Goal: Book appointment/travel/reservation

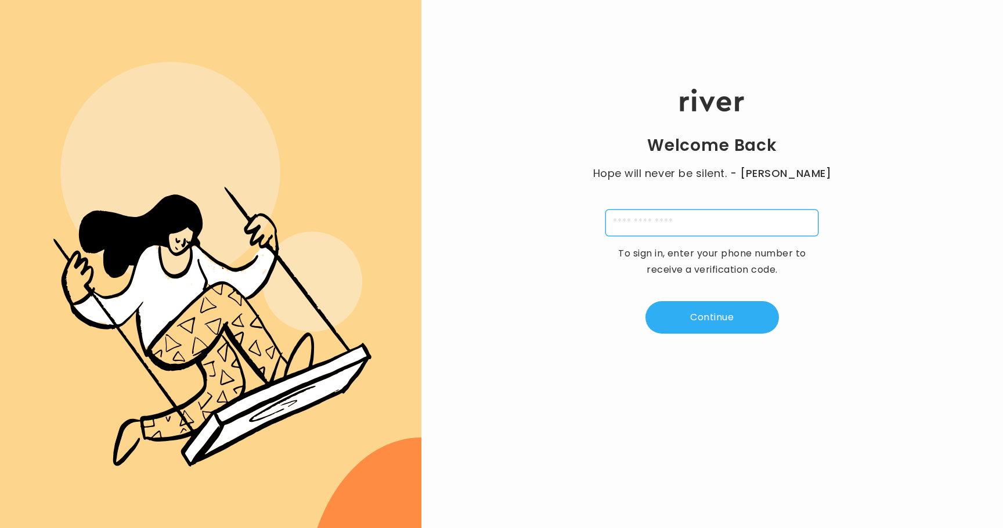
click at [753, 224] on input "tel" at bounding box center [711, 223] width 213 height 27
type input "**********"
click at [714, 338] on div "**********" at bounding box center [712, 211] width 582 height 317
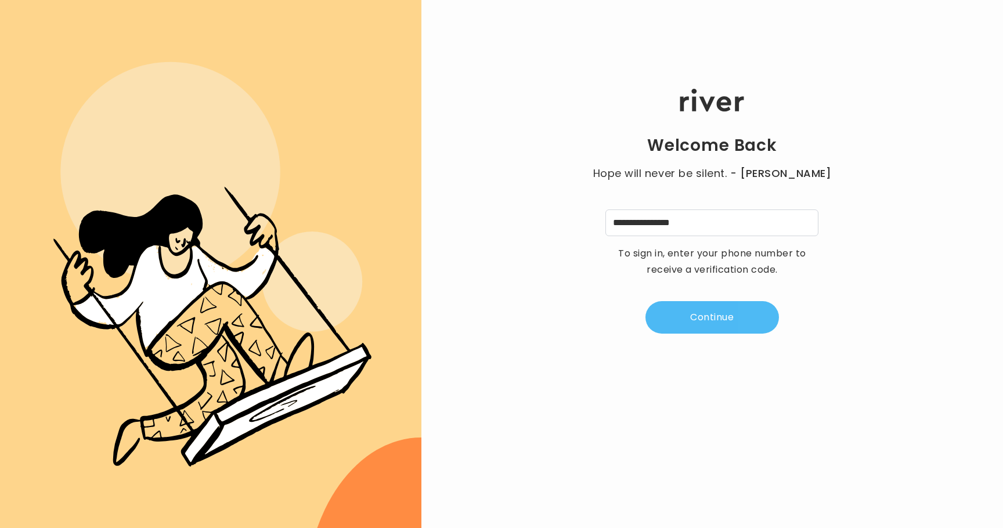
click at [712, 308] on button "Continue" at bounding box center [711, 317] width 133 height 33
type input "*"
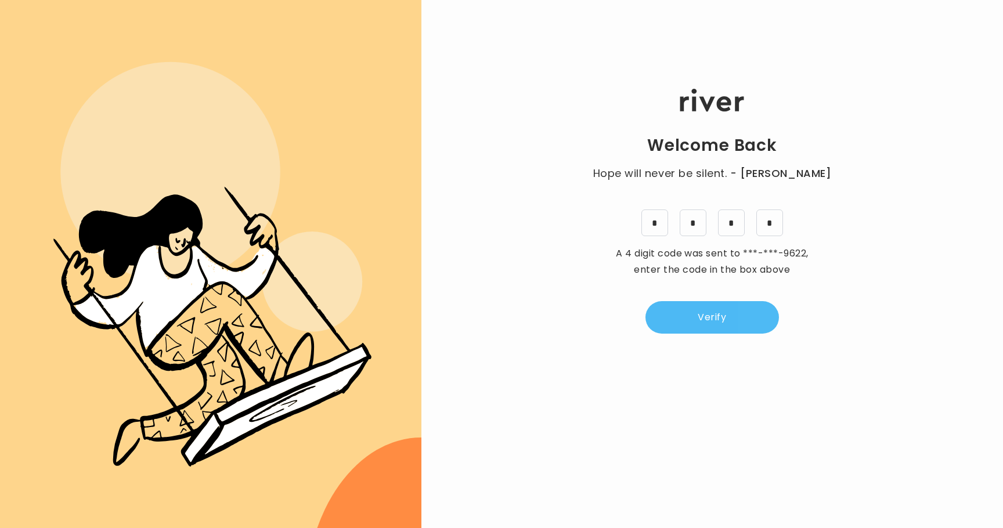
click at [724, 318] on button "Verify" at bounding box center [711, 317] width 133 height 33
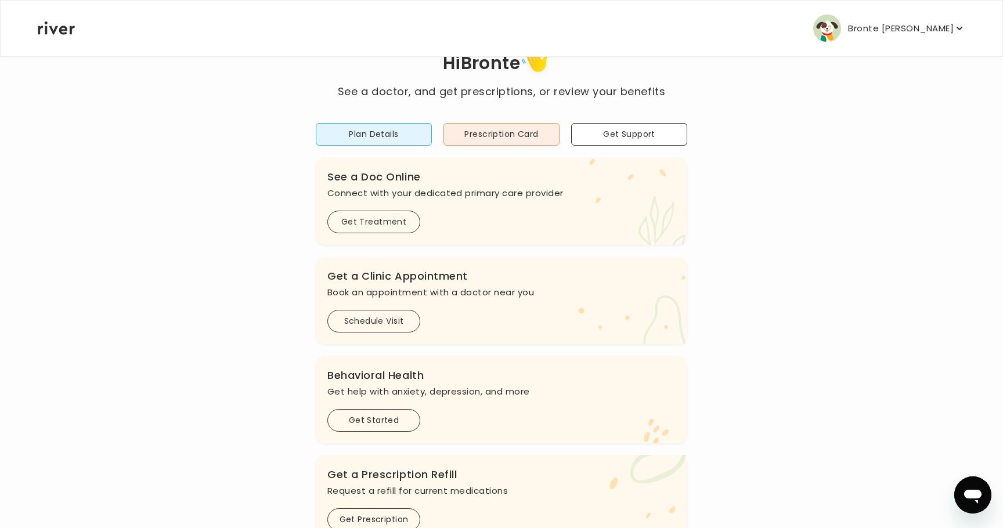
scroll to position [50, 0]
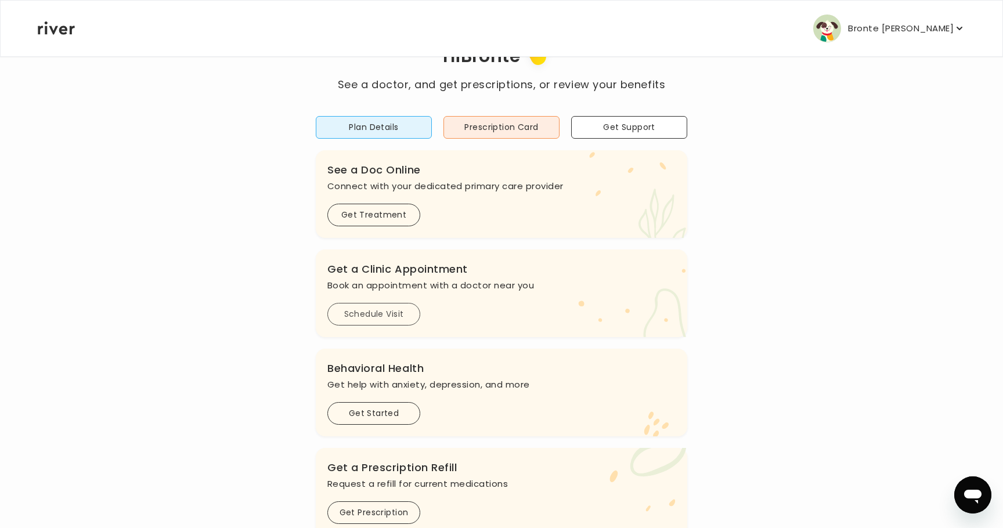
click at [403, 320] on button "Schedule Visit" at bounding box center [373, 314] width 93 height 23
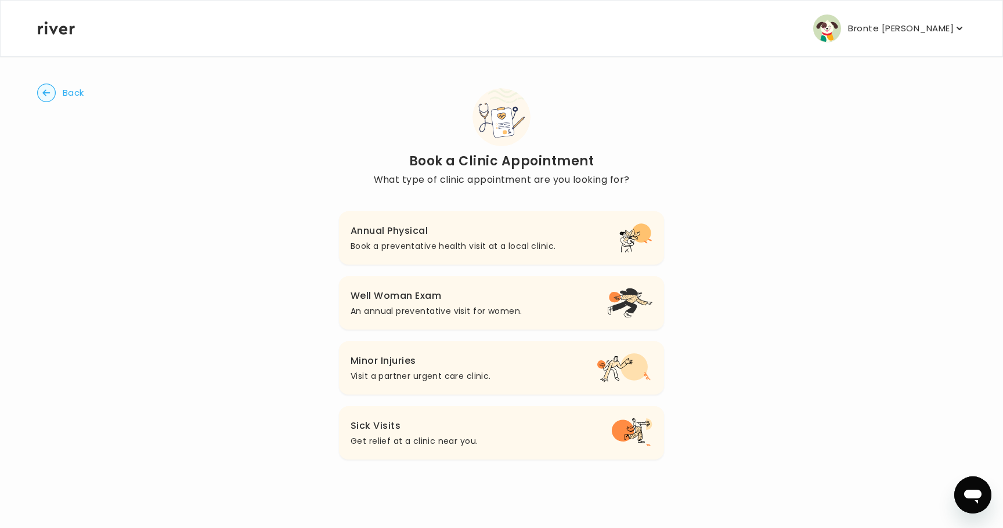
click at [437, 295] on h3 "Well Woman Exam" at bounding box center [436, 296] width 171 height 16
click at [414, 449] on button "Sick Visits Get relief at a clinic near you." at bounding box center [501, 432] width 325 height 53
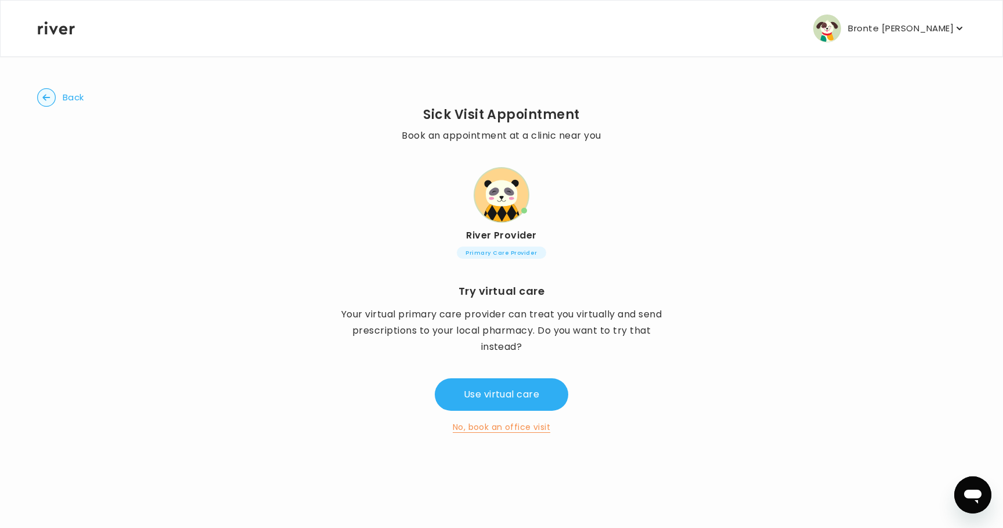
click at [472, 428] on button "No, book an office visit" at bounding box center [502, 427] width 98 height 14
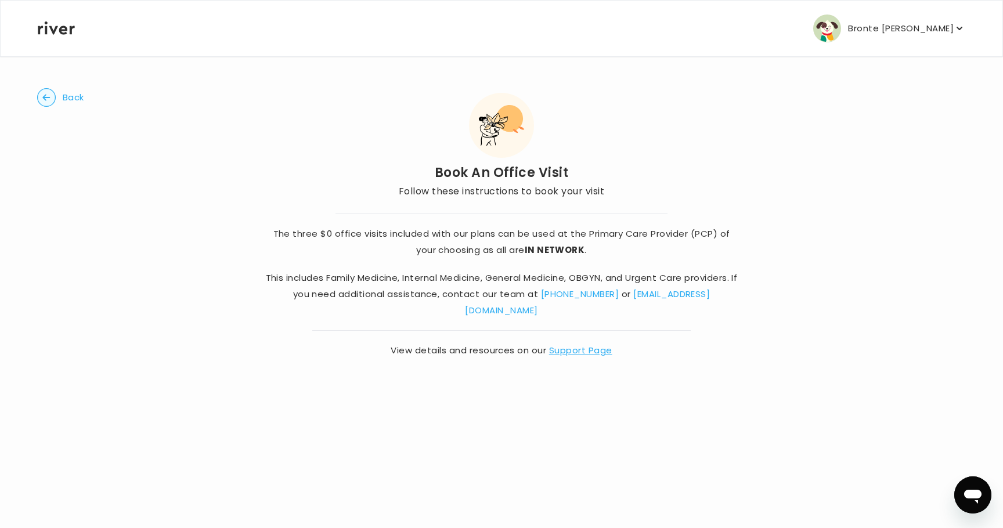
click at [45, 98] on icon "button" at bounding box center [46, 97] width 8 height 6
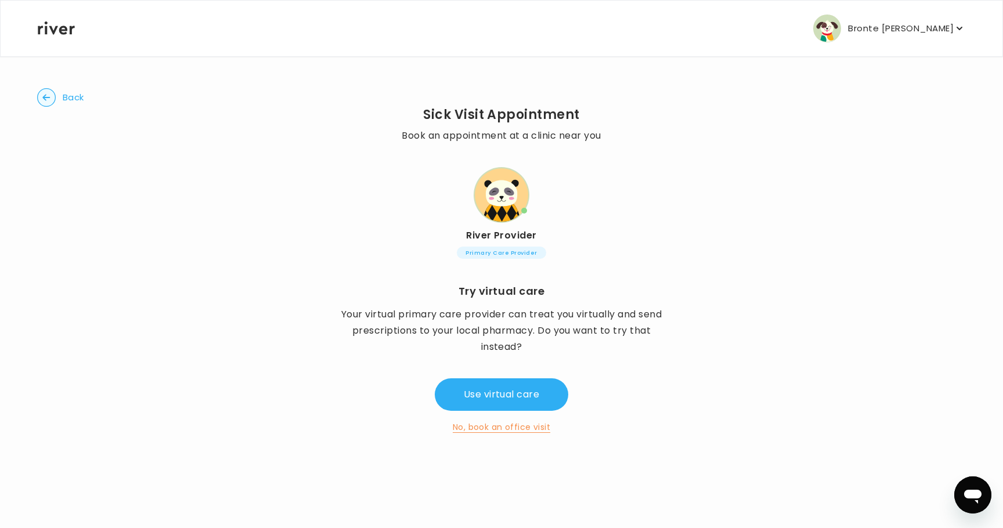
click at [45, 98] on icon "button" at bounding box center [46, 97] width 8 height 6
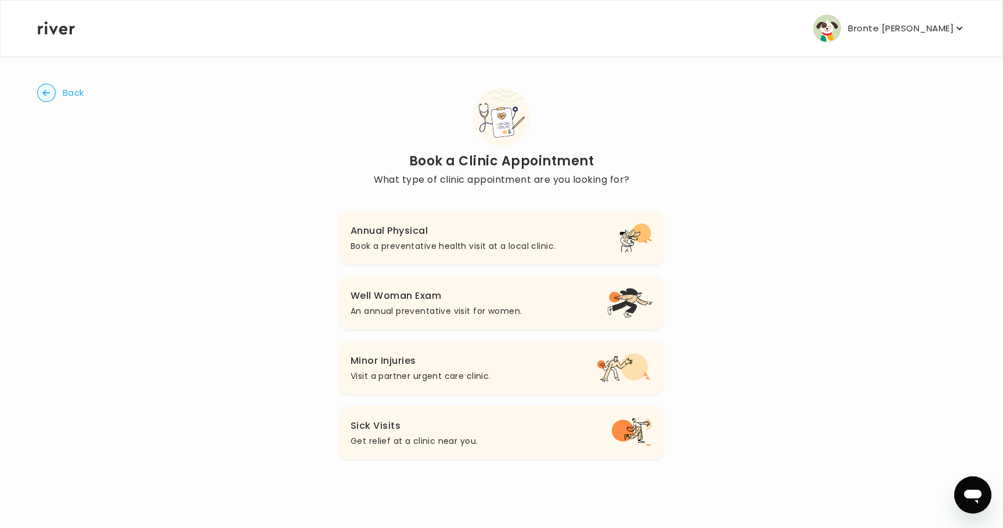
click at [45, 98] on circle "button" at bounding box center [47, 93] width 18 height 18
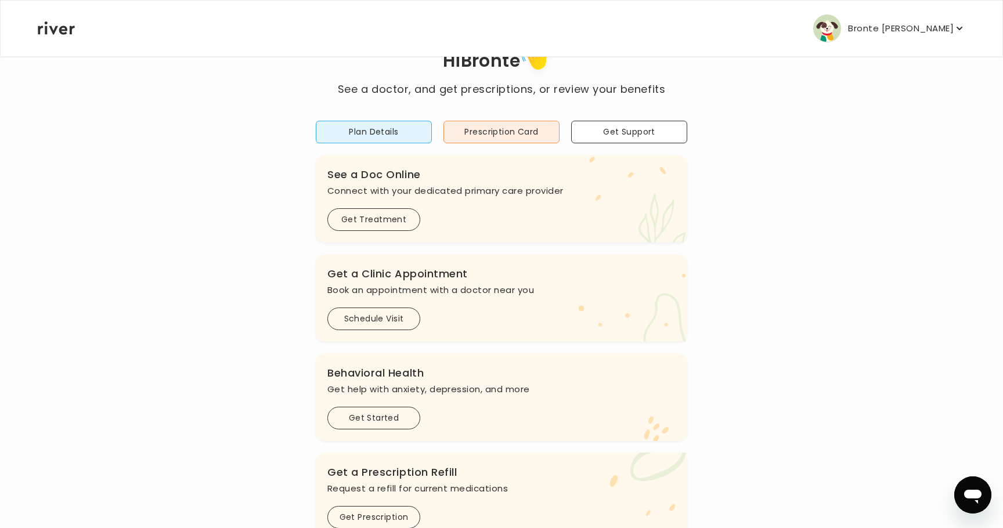
scroll to position [50, 0]
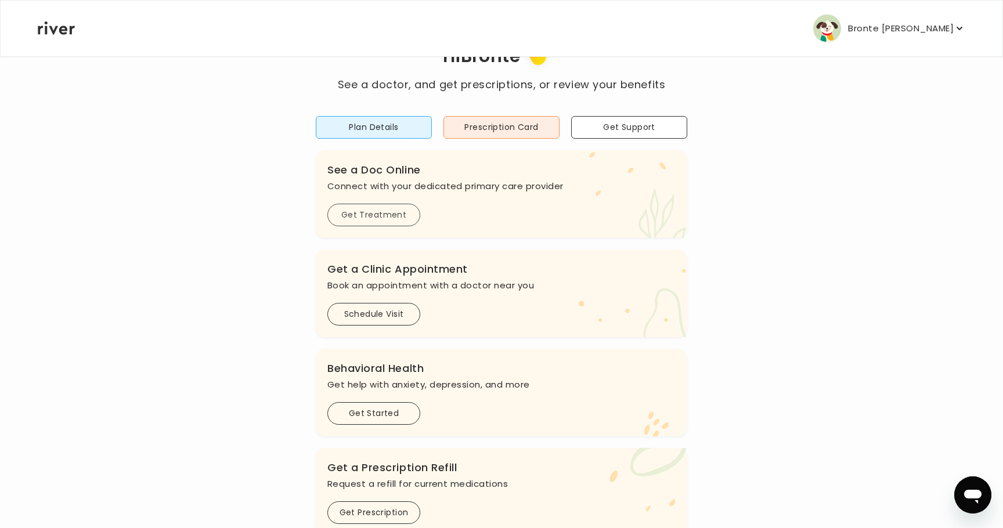
click at [357, 216] on button "Get Treatment" at bounding box center [373, 215] width 93 height 23
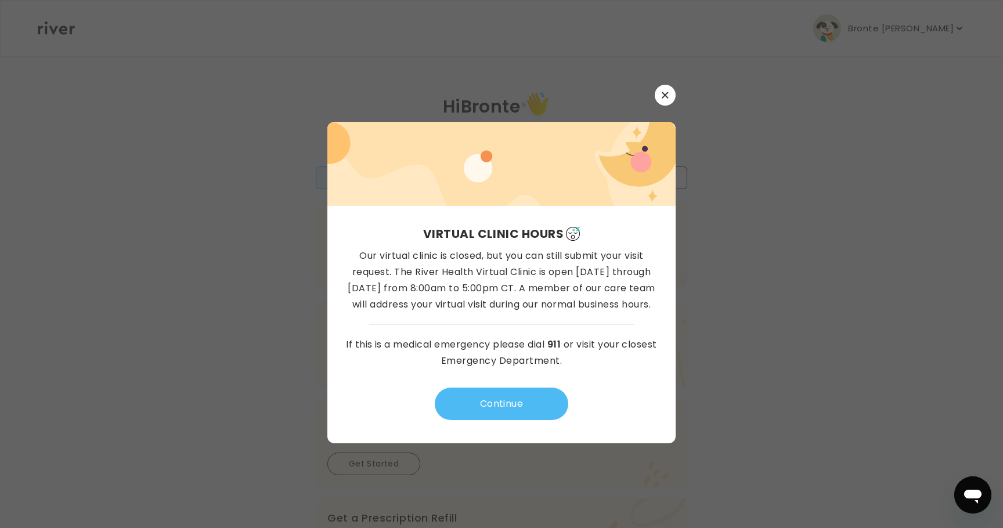
click at [498, 409] on button "Continue" at bounding box center [501, 404] width 133 height 33
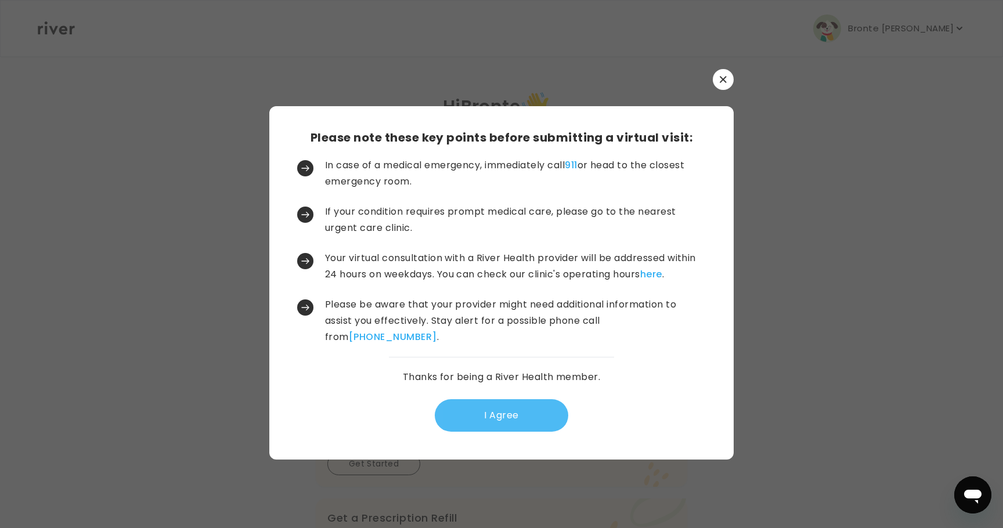
click at [497, 416] on button "I Agree" at bounding box center [501, 415] width 133 height 33
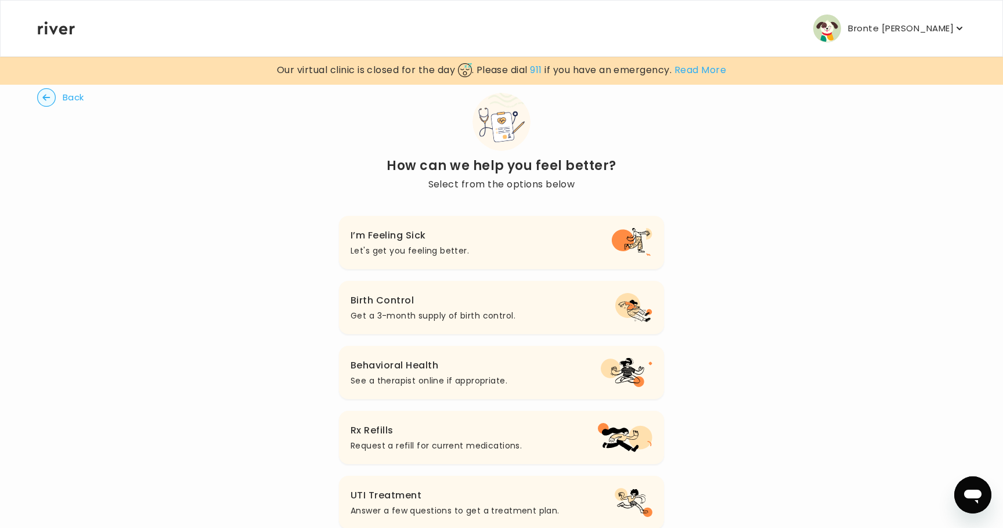
click at [42, 104] on circle "button" at bounding box center [47, 98] width 18 height 18
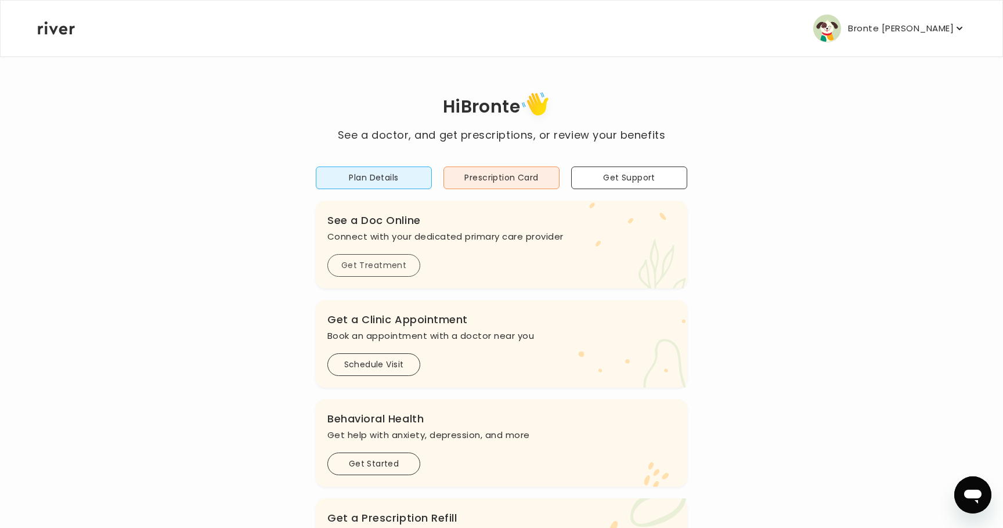
click at [373, 268] on button "Get Treatment" at bounding box center [373, 265] width 93 height 23
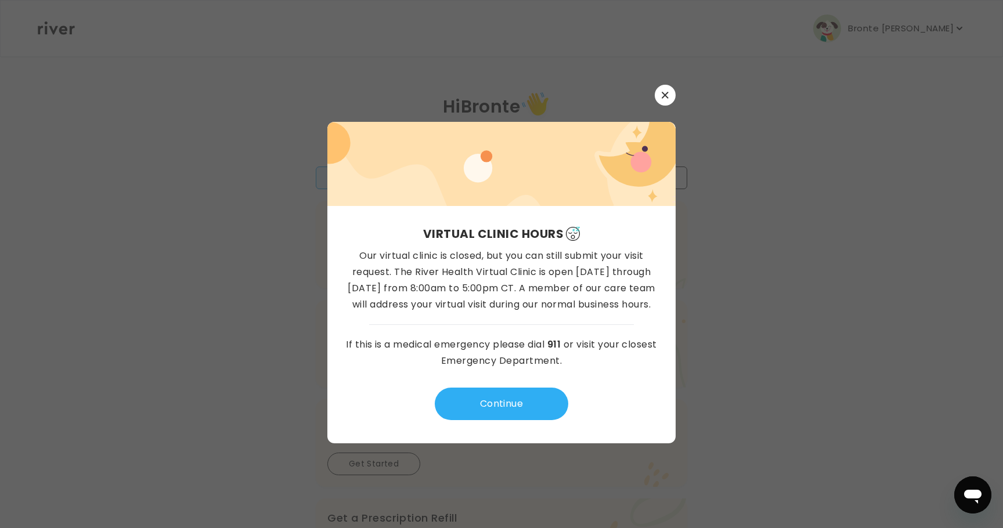
click at [667, 101] on button "button" at bounding box center [665, 95] width 21 height 21
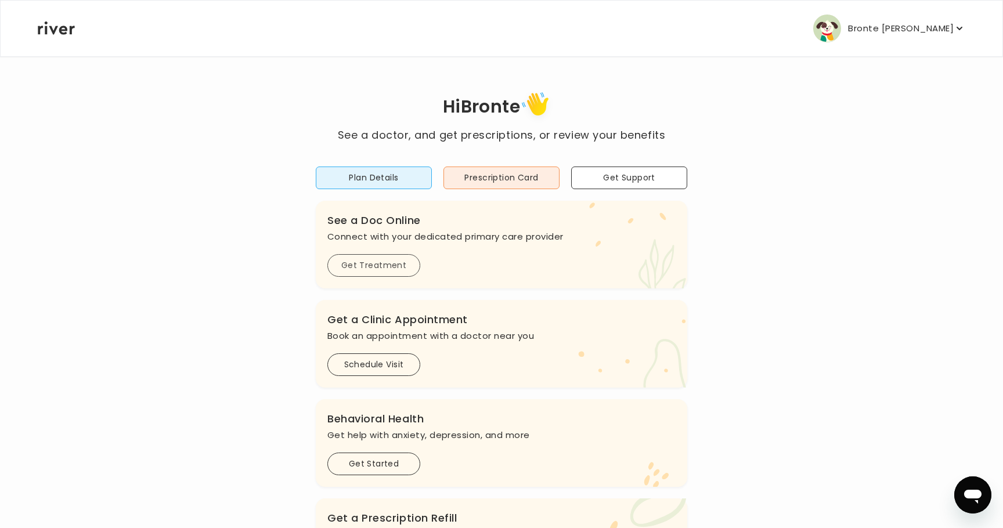
click at [404, 264] on button "Get Treatment" at bounding box center [373, 265] width 93 height 23
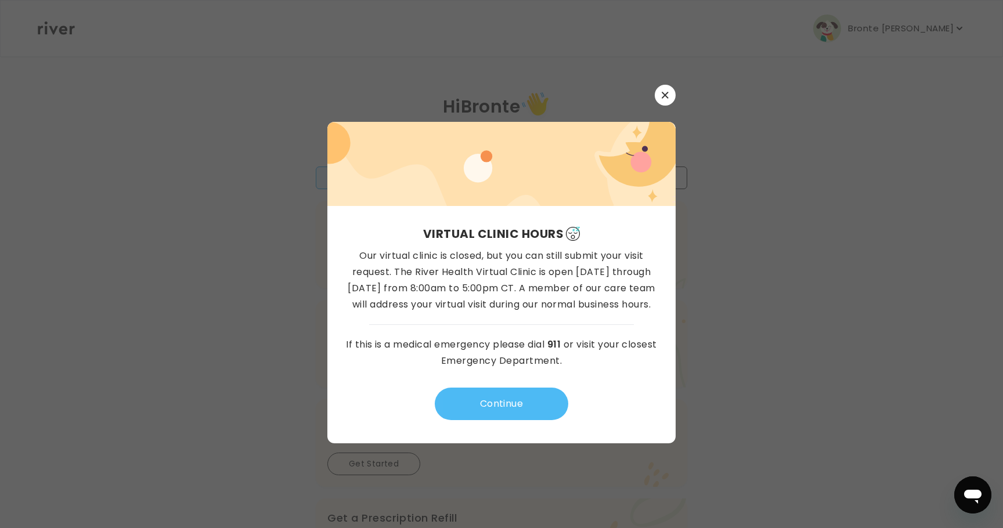
click at [493, 414] on button "Continue" at bounding box center [501, 404] width 133 height 33
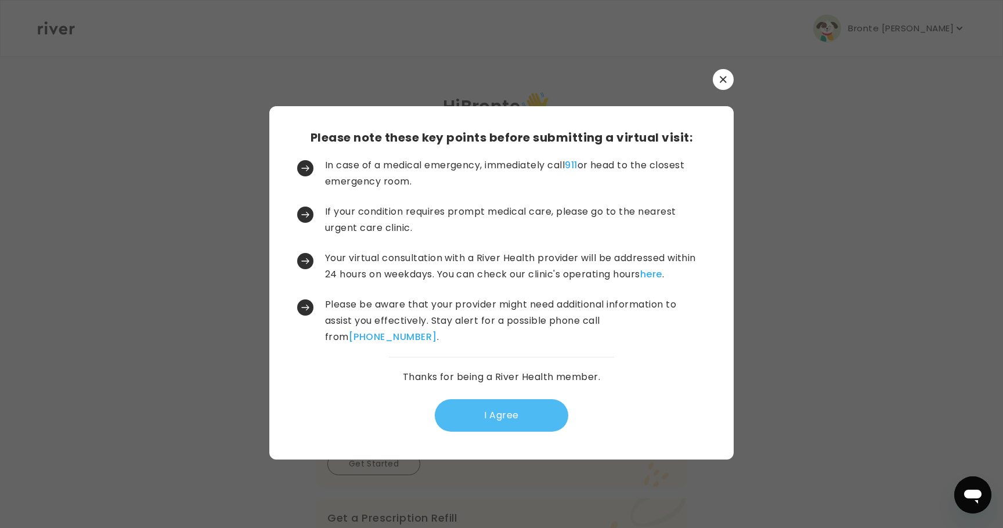
click at [493, 414] on button "I Agree" at bounding box center [501, 415] width 133 height 33
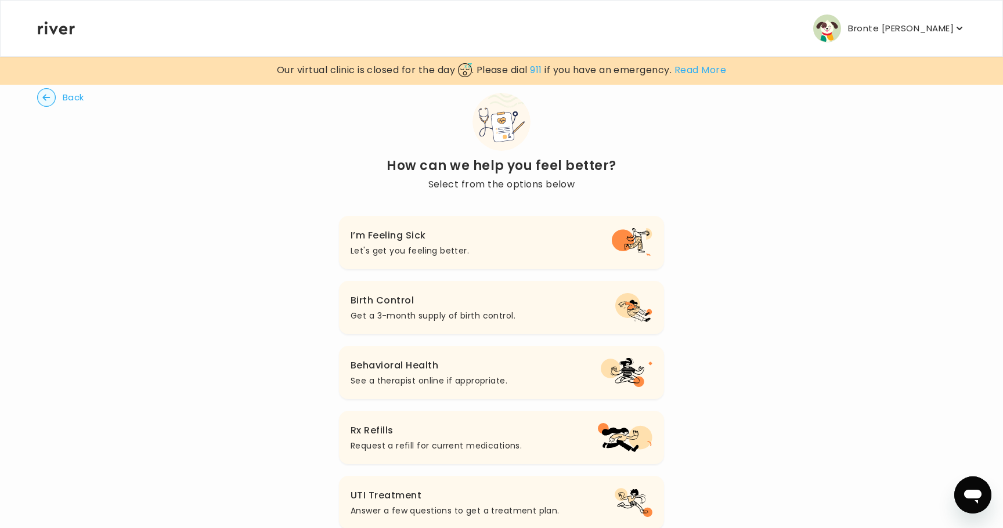
click at [605, 257] on button "I’m Feeling Sick Let's get you feeling better." at bounding box center [501, 242] width 325 height 53
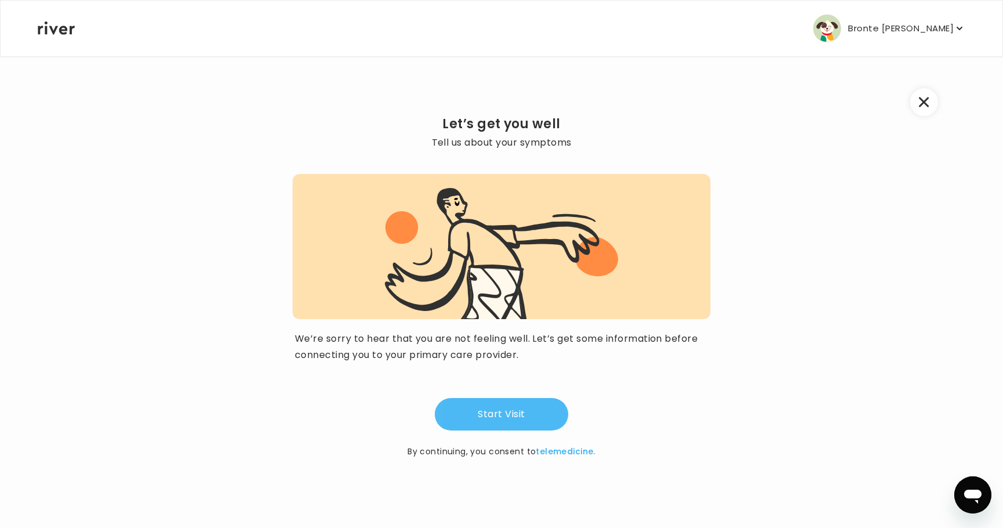
click at [550, 417] on button "Start Visit" at bounding box center [501, 414] width 133 height 33
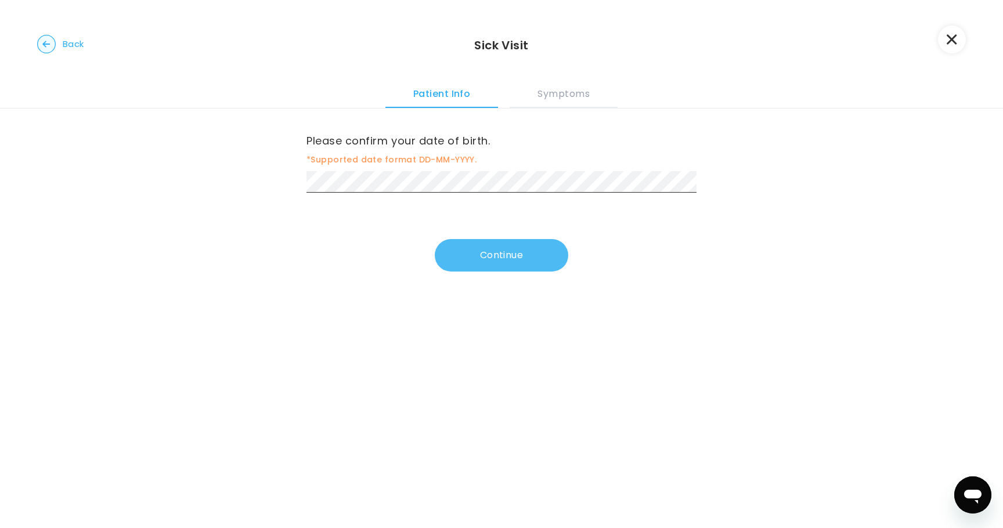
click at [470, 256] on button "Continue" at bounding box center [501, 255] width 133 height 33
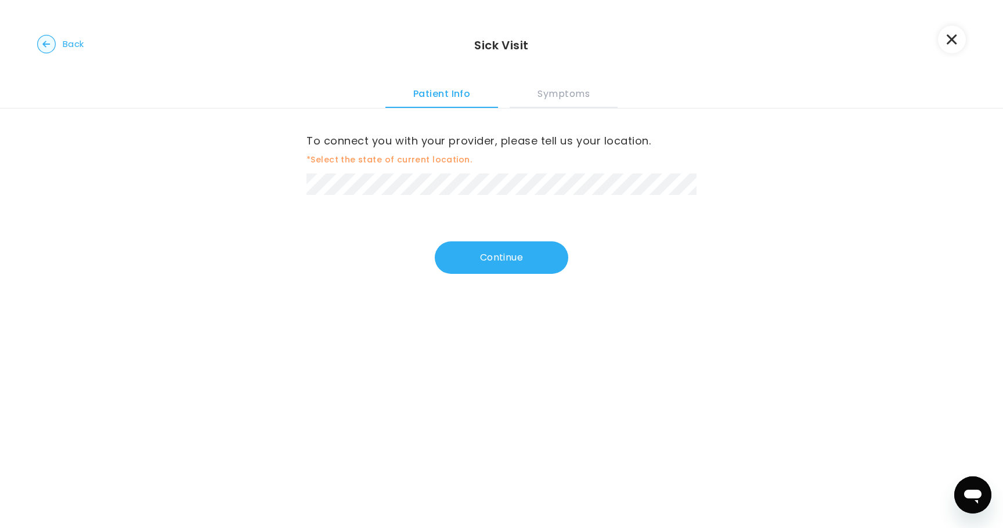
click at [471, 223] on div "To connect you with your provider, please tell us your location. *Select the st…" at bounding box center [501, 191] width 390 height 165
click at [470, 280] on div "To connect you with your provider, please tell us your location. *Select the st…" at bounding box center [501, 206] width 1003 height 194
click at [471, 262] on button "Continue" at bounding box center [501, 257] width 133 height 33
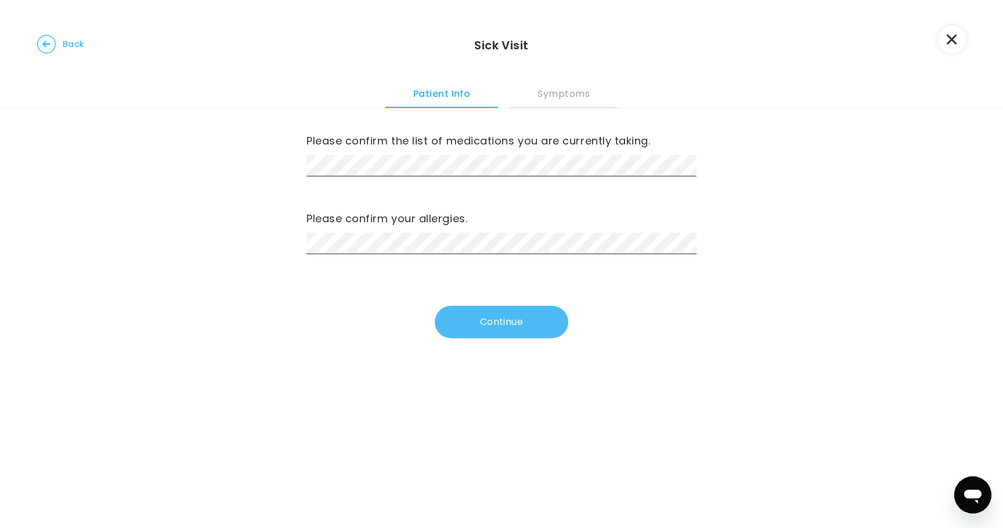
click at [506, 330] on button "Continue" at bounding box center [501, 322] width 133 height 33
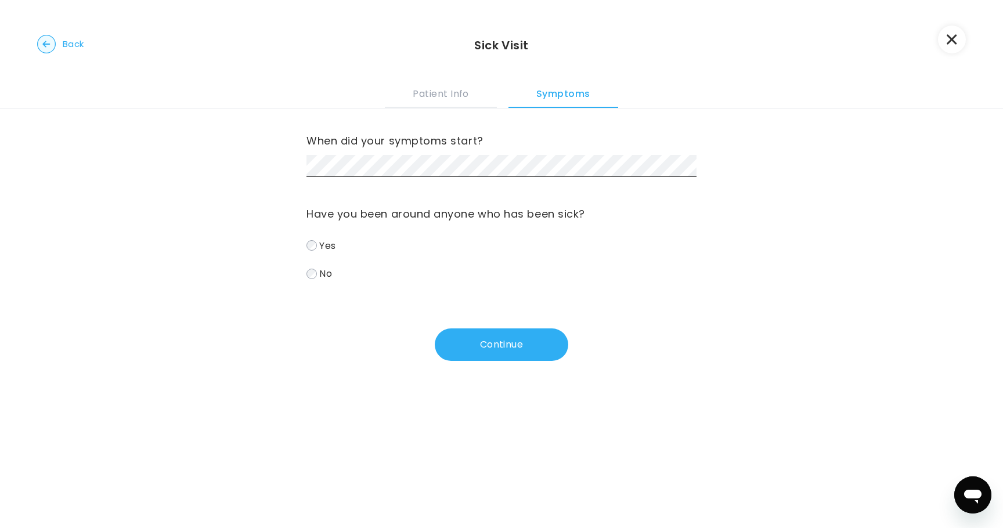
click at [315, 268] on label "No" at bounding box center [501, 273] width 390 height 17
click at [465, 318] on div "When did your symptoms start? Have you been around anyone who has been sick? Ye…" at bounding box center [501, 235] width 390 height 252
click at [468, 359] on button "Continue" at bounding box center [501, 344] width 133 height 33
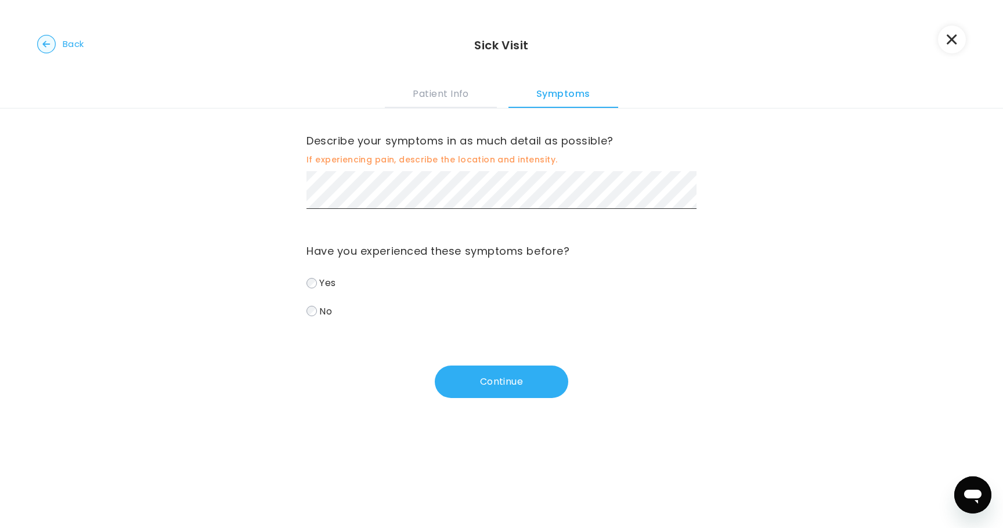
click at [313, 291] on label "Yes" at bounding box center [501, 283] width 390 height 17
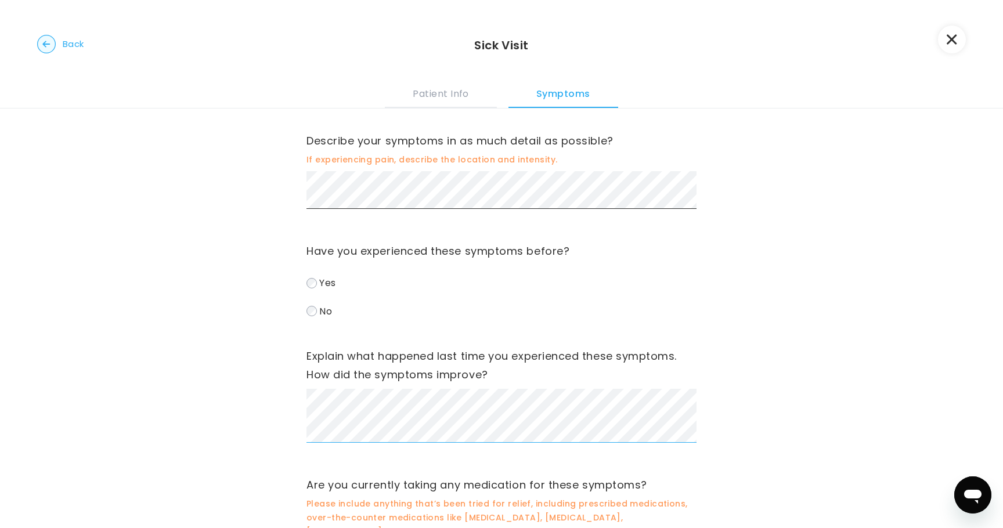
scroll to position [149, 0]
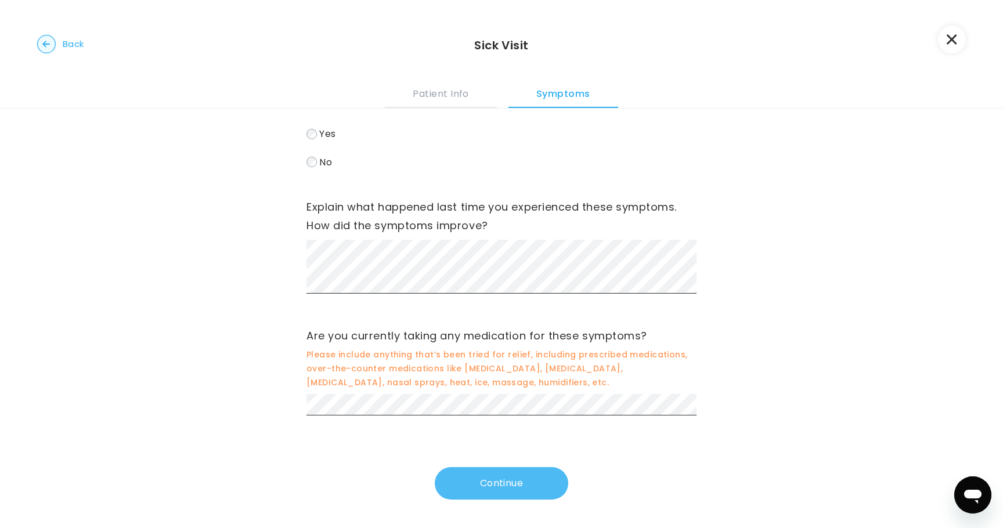
click at [506, 477] on button "Continue" at bounding box center [501, 483] width 133 height 33
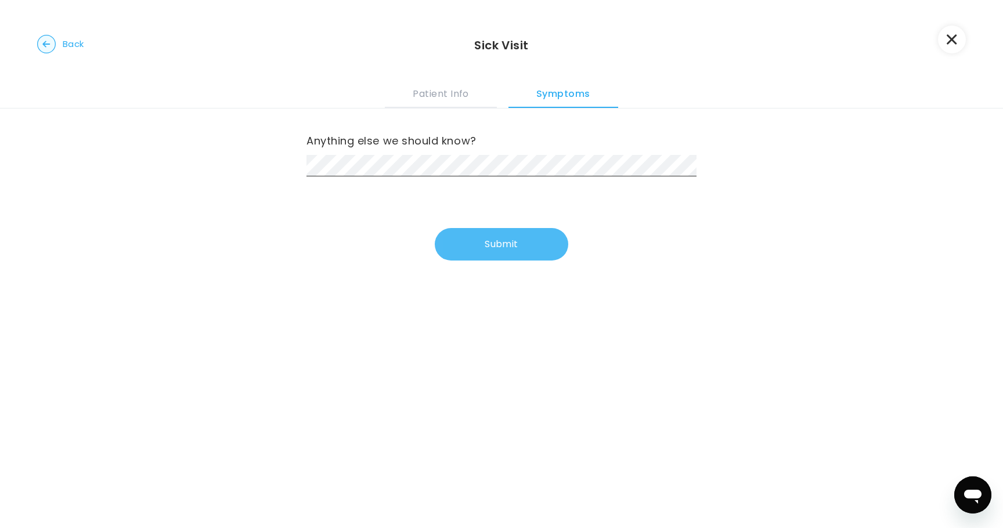
click at [485, 238] on button "Submit" at bounding box center [501, 244] width 133 height 33
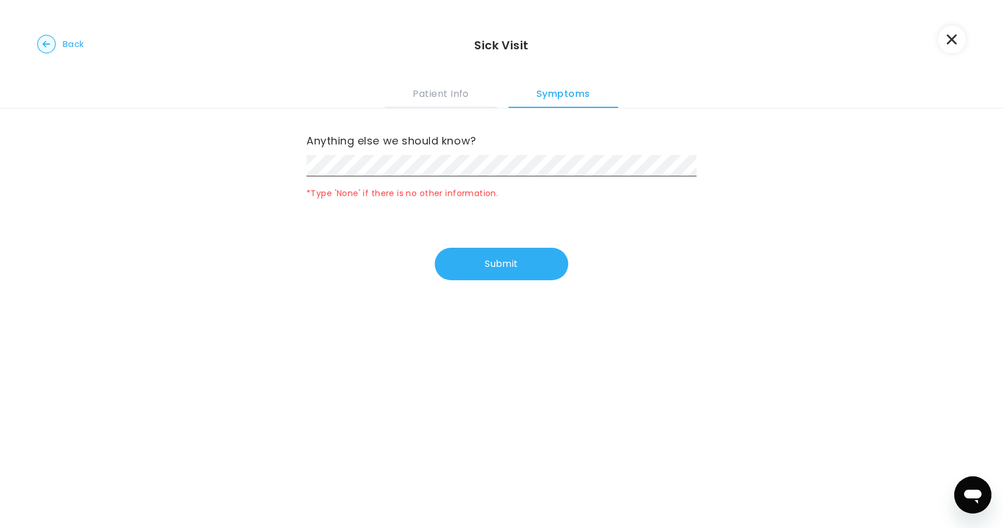
click at [441, 154] on div "Anything else we should know? *Type 'None' if there is no other information." at bounding box center [501, 167] width 390 height 70
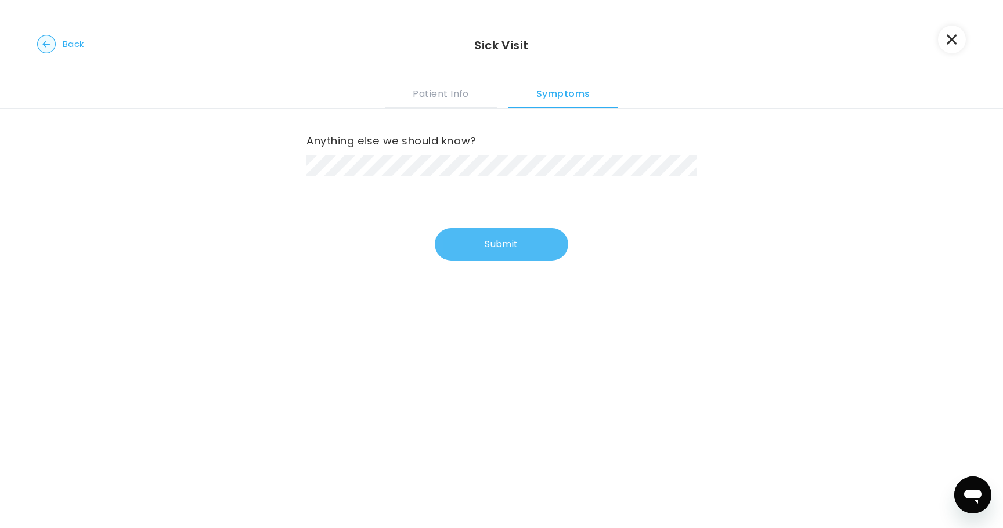
click at [552, 257] on button "Submit" at bounding box center [501, 244] width 133 height 33
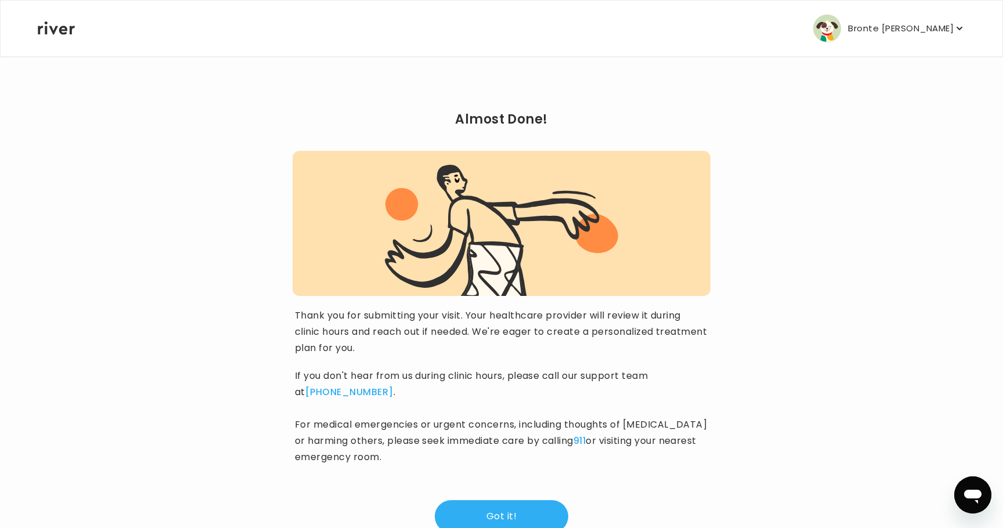
scroll to position [37, 0]
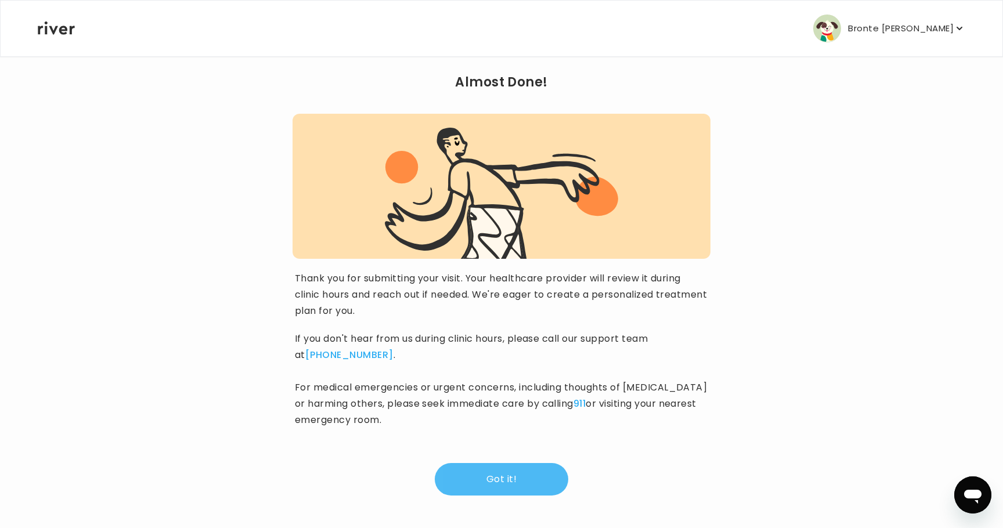
click at [490, 485] on button "Got it!" at bounding box center [501, 479] width 133 height 33
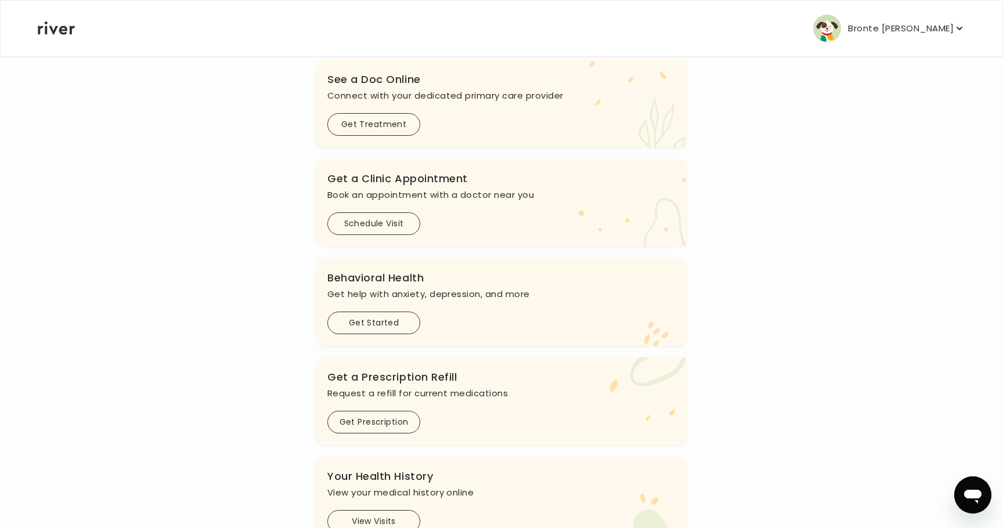
scroll to position [241, 0]
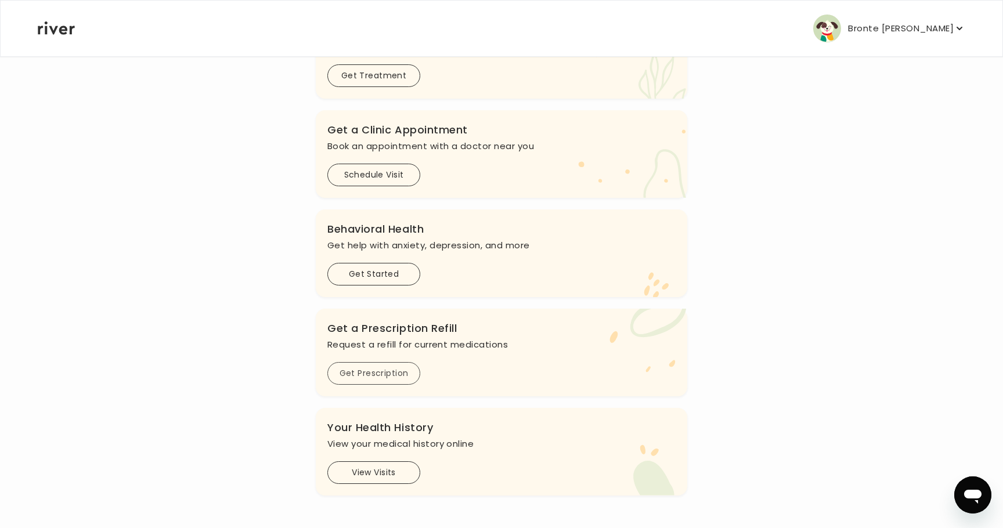
click at [349, 384] on button "Get Prescription" at bounding box center [373, 373] width 93 height 23
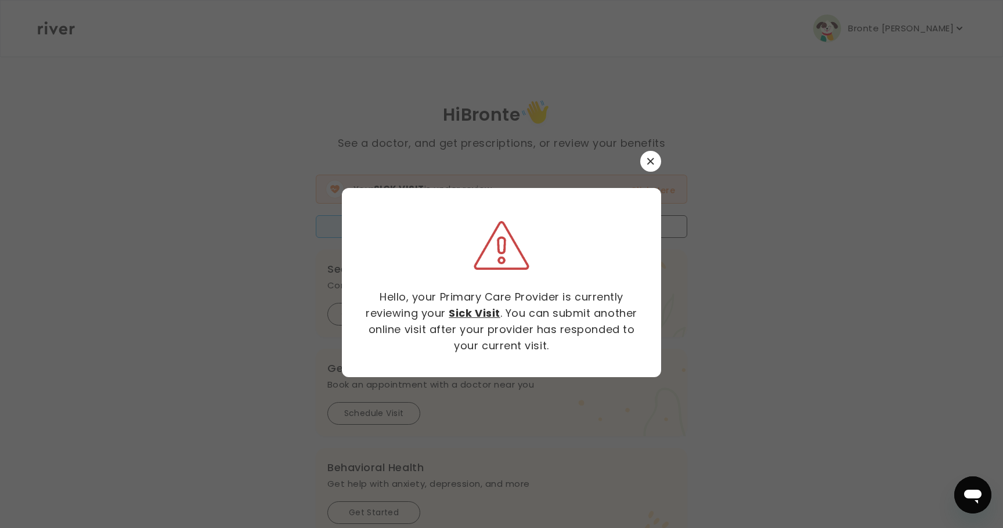
click at [311, 381] on div at bounding box center [501, 264] width 1003 height 528
click at [658, 164] on button "button" at bounding box center [650, 161] width 21 height 21
